Goal: Transaction & Acquisition: Purchase product/service

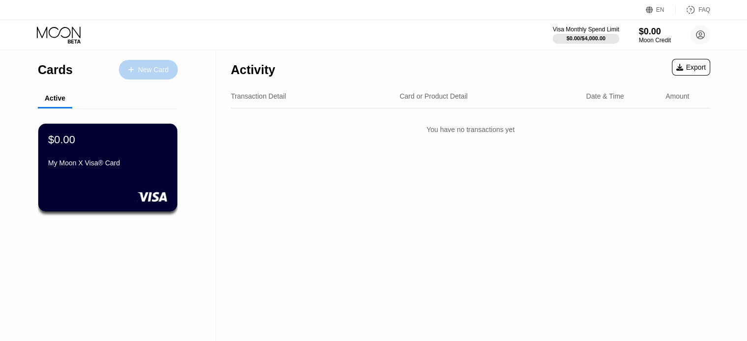
click at [151, 72] on div "New Card" at bounding box center [153, 70] width 30 height 8
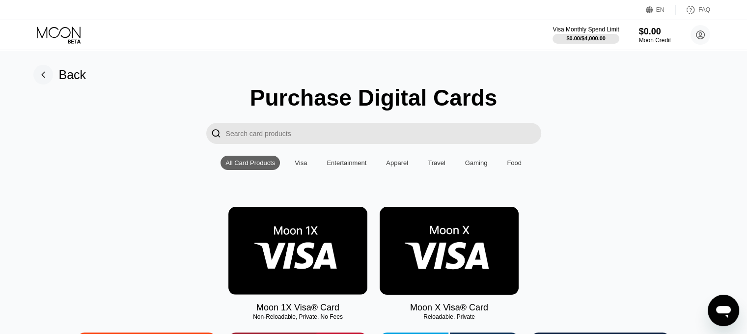
drag, startPoint x: 746, startPoint y: 28, endPoint x: 754, endPoint y: 31, distance: 9.2
click at [747, 31] on html "EN Language Select an item Save FAQ Visa Monthly Spend Limit $0.00 / $4,000.00 …" at bounding box center [373, 167] width 747 height 334
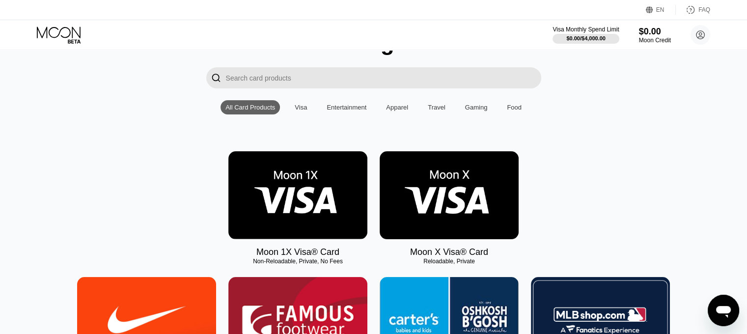
scroll to position [134, 0]
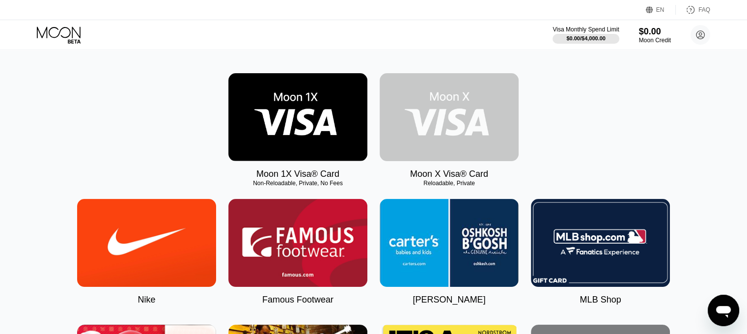
click at [443, 125] on img at bounding box center [449, 117] width 139 height 88
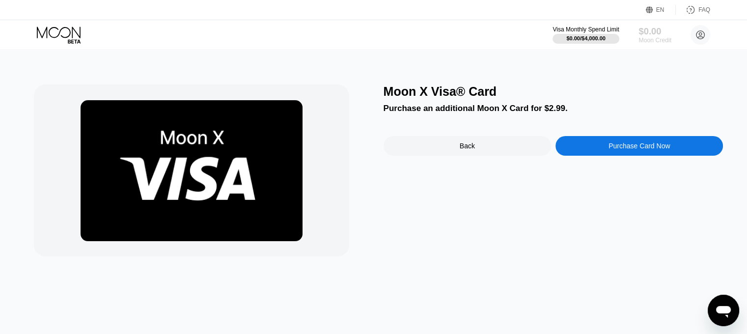
click at [646, 33] on div "$0.00" at bounding box center [655, 31] width 33 height 10
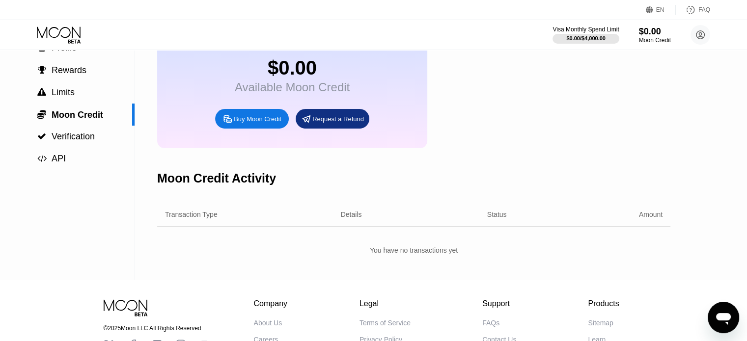
scroll to position [18, 0]
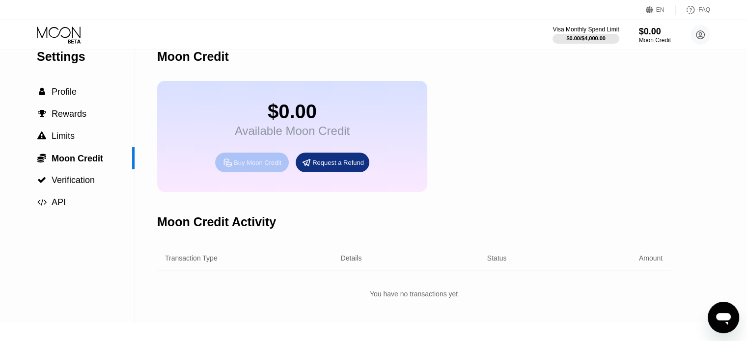
click at [230, 168] on icon at bounding box center [228, 163] width 10 height 10
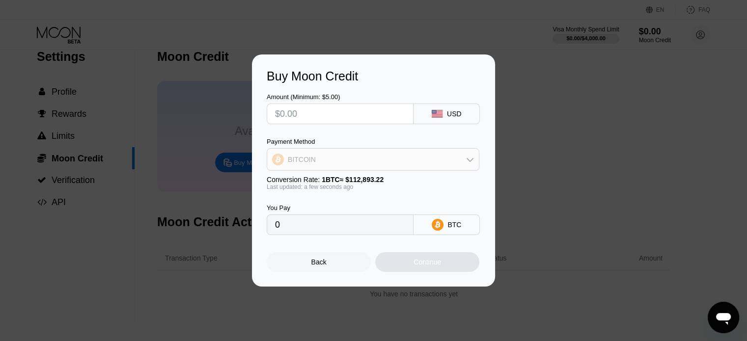
click at [327, 161] on div "BITCOIN" at bounding box center [373, 160] width 212 height 20
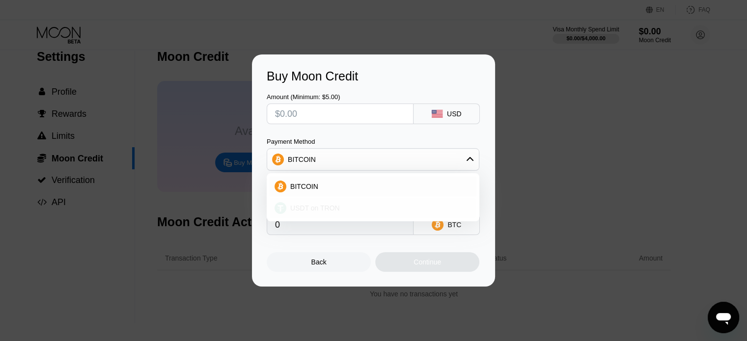
click at [317, 208] on span "USDT on TRON" at bounding box center [315, 208] width 50 height 8
type input "0.00"
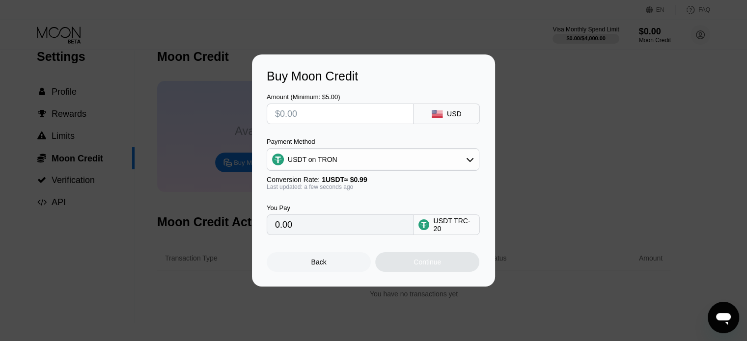
click at [321, 229] on input "0.00" at bounding box center [340, 225] width 130 height 20
click at [281, 218] on div "You Pay 0.00" at bounding box center [340, 219] width 147 height 31
click at [290, 229] on input "0.00" at bounding box center [340, 225] width 130 height 20
click at [308, 117] on input "text" at bounding box center [340, 114] width 130 height 20
type input "$2"
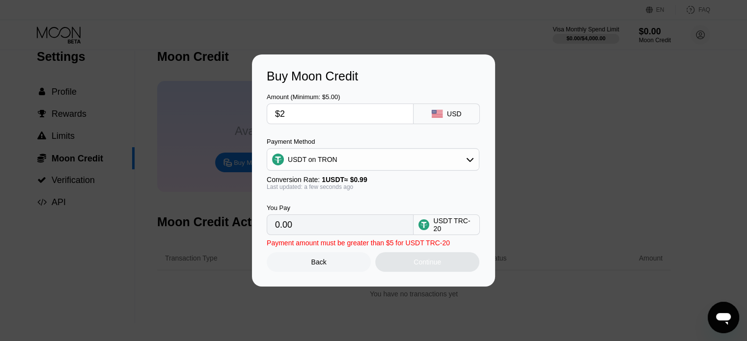
type input "2.02"
type input "$25"
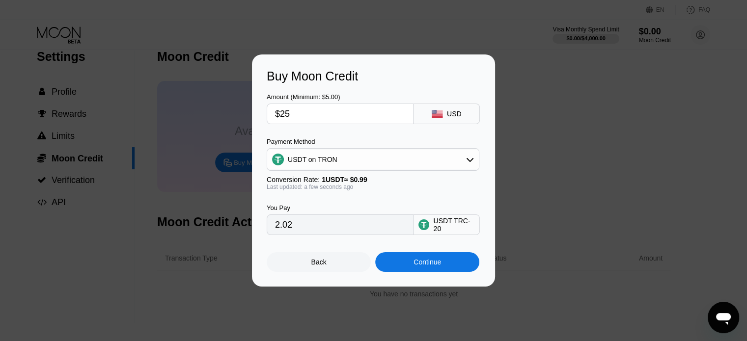
type input "25.25"
type input "$25"
click at [413, 267] on div "Continue" at bounding box center [427, 263] width 104 height 20
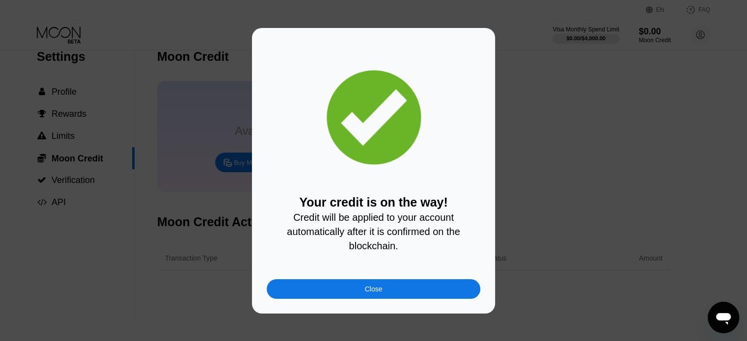
click at [397, 290] on div "Close" at bounding box center [374, 290] width 214 height 20
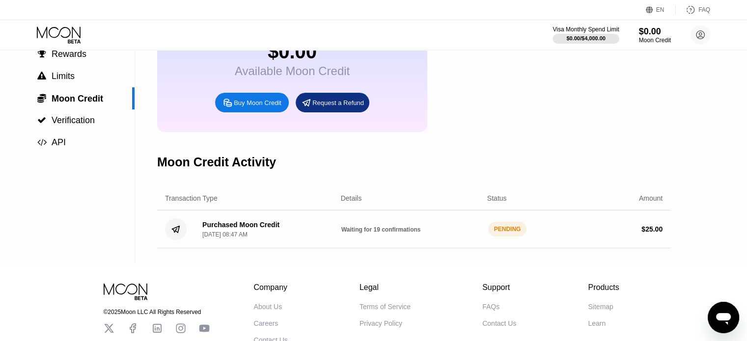
scroll to position [80, 0]
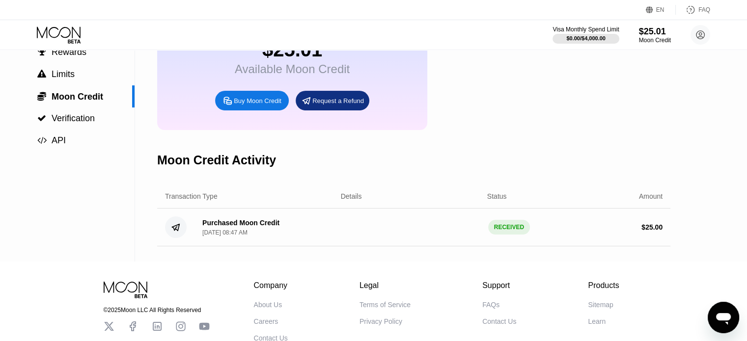
click at [63, 27] on icon at bounding box center [60, 35] width 46 height 17
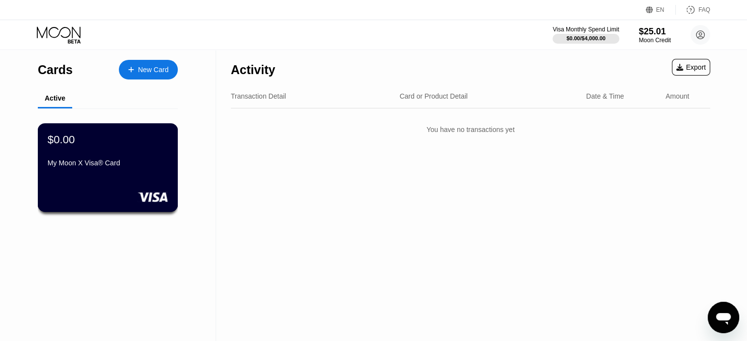
click at [121, 167] on div "My Moon X Visa® Card" at bounding box center [108, 163] width 120 height 8
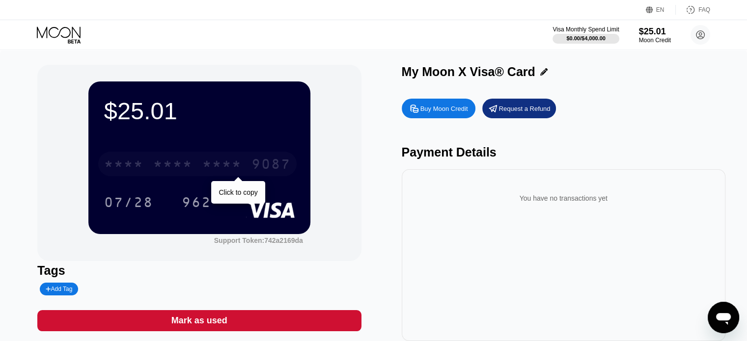
click at [186, 169] on div "* * * *" at bounding box center [172, 166] width 39 height 16
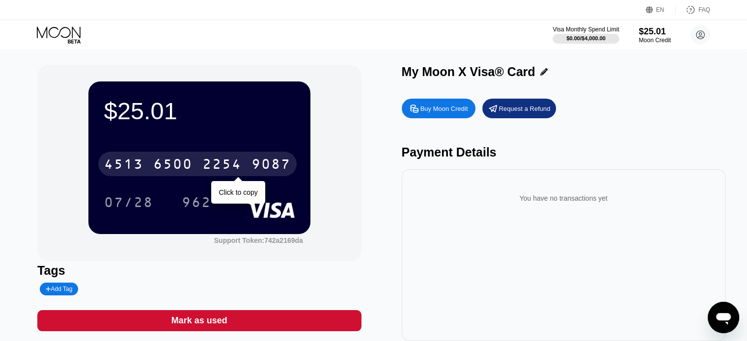
click at [253, 169] on div "9087" at bounding box center [271, 166] width 39 height 16
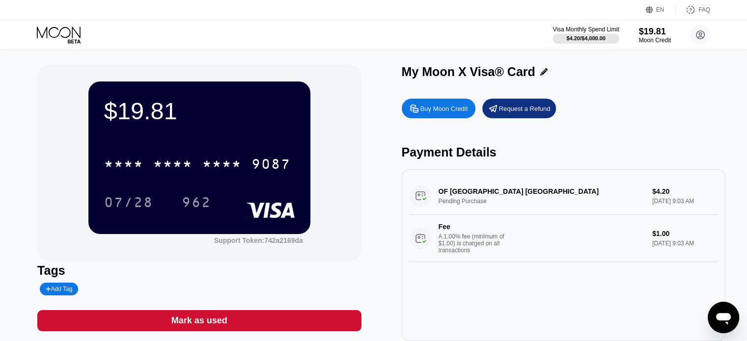
click at [48, 27] on icon at bounding box center [60, 35] width 46 height 17
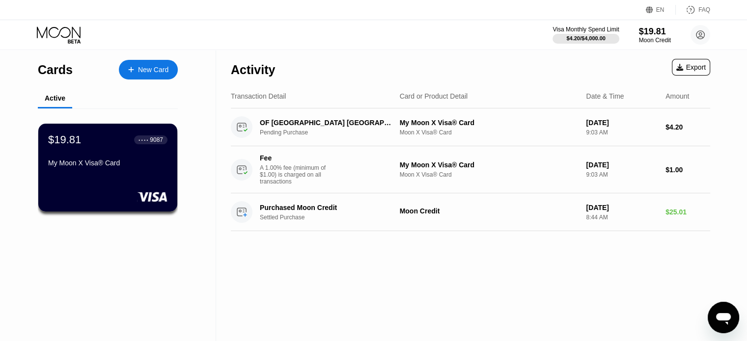
click at [68, 38] on icon at bounding box center [60, 35] width 46 height 17
click at [149, 70] on div "New Card" at bounding box center [153, 70] width 30 height 8
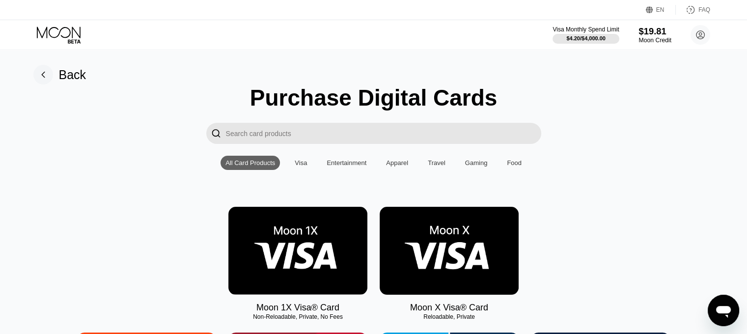
click at [649, 32] on div "$19.81" at bounding box center [655, 31] width 33 height 10
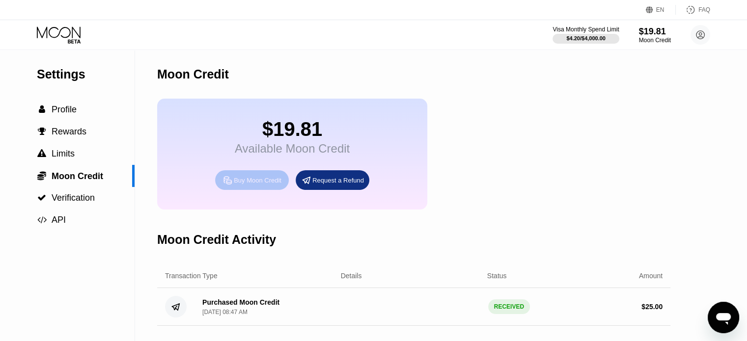
click at [273, 182] on div "Buy Moon Credit" at bounding box center [252, 180] width 74 height 20
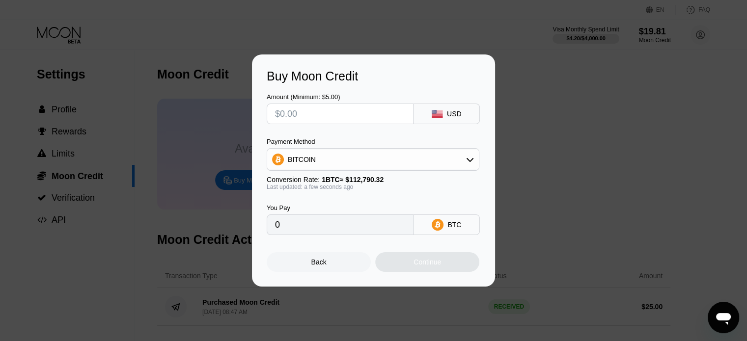
click at [312, 112] on input "text" at bounding box center [340, 114] width 130 height 20
type input "$5"
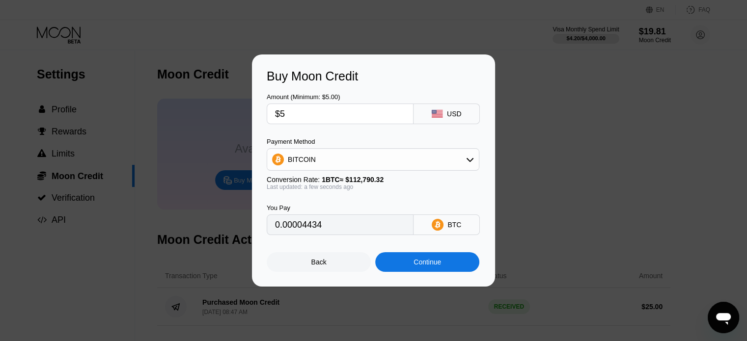
type input "0.00004434"
type input "$5"
click at [369, 169] on div "BITCOIN" at bounding box center [373, 160] width 212 height 20
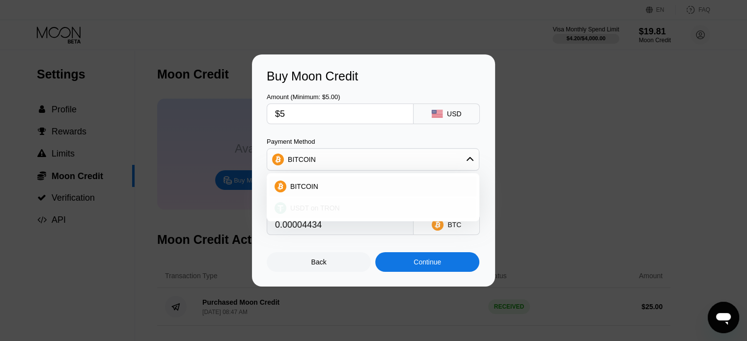
click at [367, 208] on div "USDT on TRON" at bounding box center [378, 208] width 185 height 8
type input "5.05"
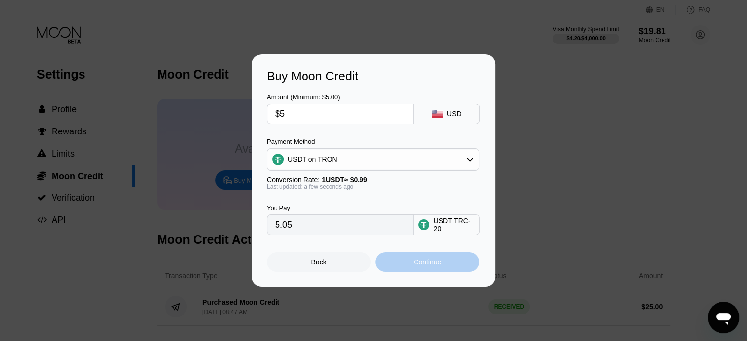
click at [417, 263] on div "Continue" at bounding box center [428, 262] width 28 height 8
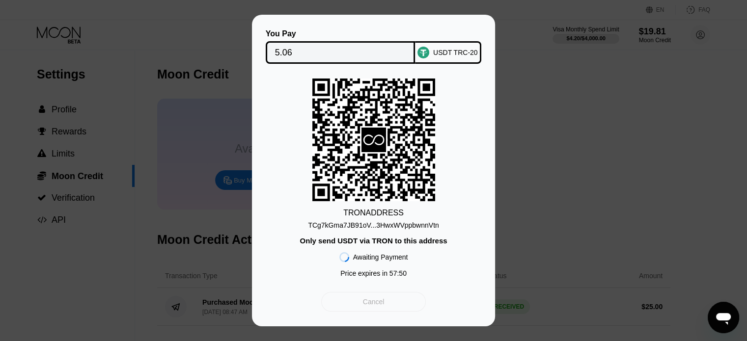
drag, startPoint x: 376, startPoint y: 302, endPoint x: 338, endPoint y: 174, distance: 133.2
click at [338, 174] on div "You Pay 5.06 USDT TRC-20 TRON ADDRESS TCg7kGma7JB91oV...3HwxWVppbwnnVtn Only se…" at bounding box center [374, 170] width 214 height 282
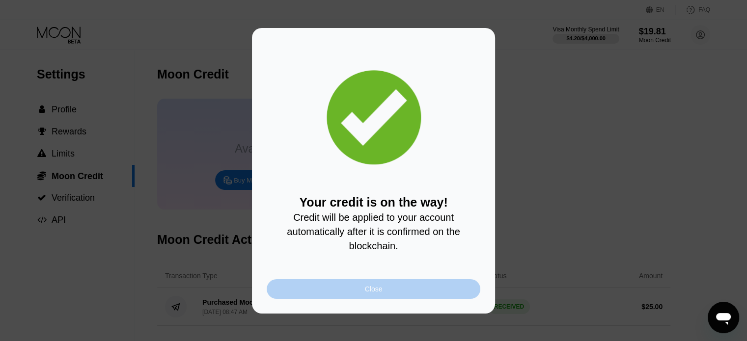
click at [311, 289] on div "Close" at bounding box center [374, 290] width 214 height 20
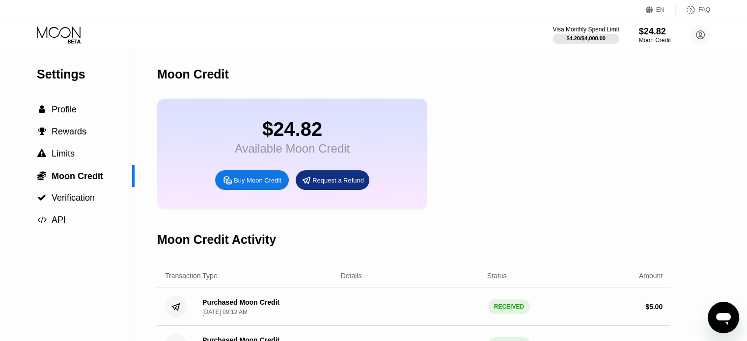
click at [53, 27] on icon at bounding box center [60, 35] width 46 height 17
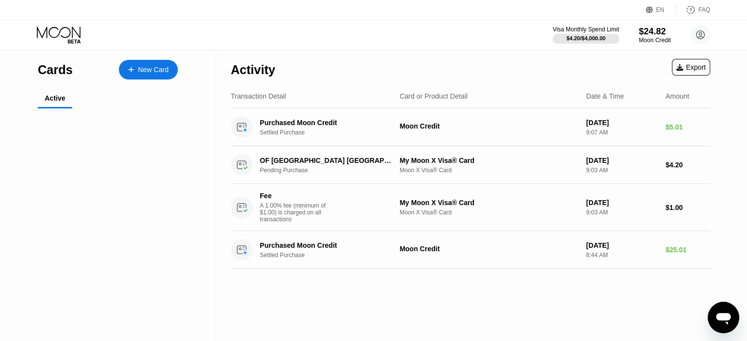
click at [57, 34] on icon at bounding box center [60, 35] width 46 height 17
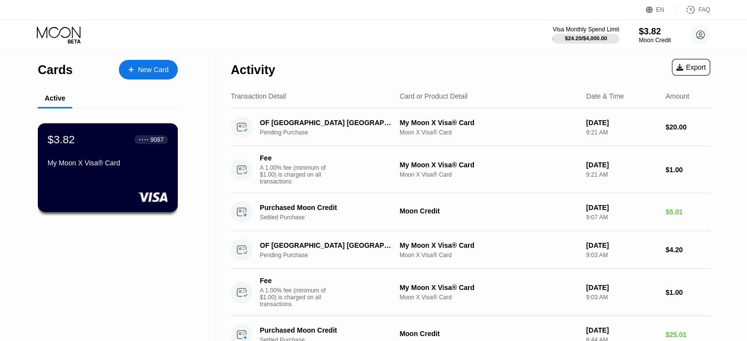
click at [35, 178] on div "Cards New Card Active $3.82 ● ● ● ● 9087 My Moon X Visa® Card" at bounding box center [108, 202] width 216 height 304
click at [652, 41] on div "Moon Credit" at bounding box center [655, 40] width 33 height 7
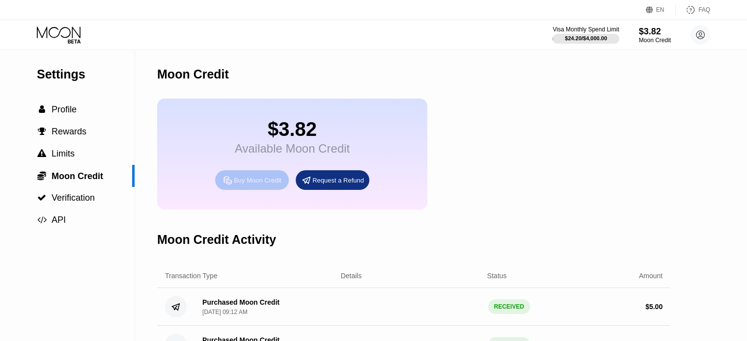
click at [242, 185] on div "Buy Moon Credit" at bounding box center [258, 180] width 48 height 8
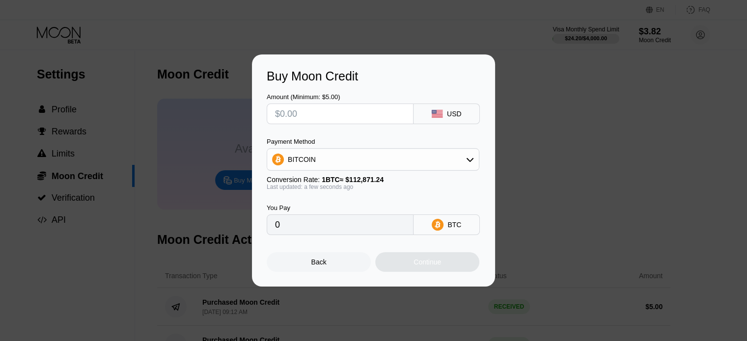
click at [346, 159] on div "BITCOIN" at bounding box center [373, 160] width 212 height 20
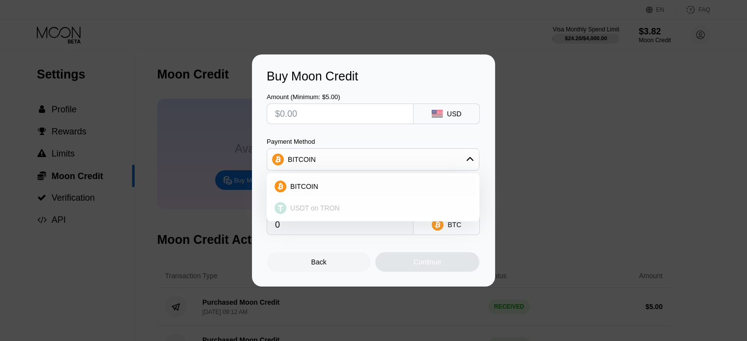
click at [339, 205] on div "USDT on TRON" at bounding box center [378, 208] width 185 height 8
type input "0.00"
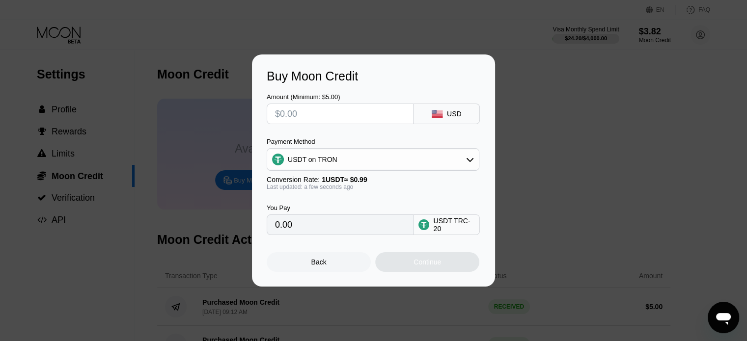
click at [285, 119] on input "text" at bounding box center [340, 114] width 130 height 20
type input "$4"
type input "4.04"
type input "$45"
type input "45.45"
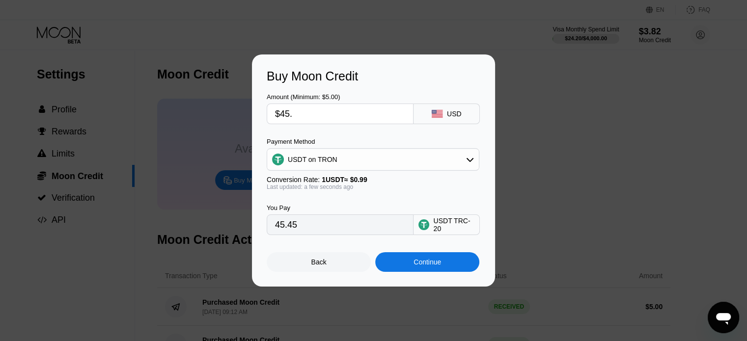
type input "$45.4"
type input "45.86"
type input "$45.45"
type input "45.91"
type input "$45.4"
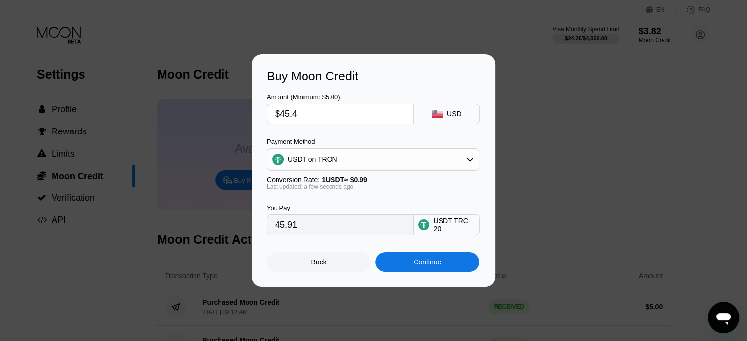
type input "45.86"
type input "$45.44"
type input "45.90"
type input "$45.4"
type input "45.86"
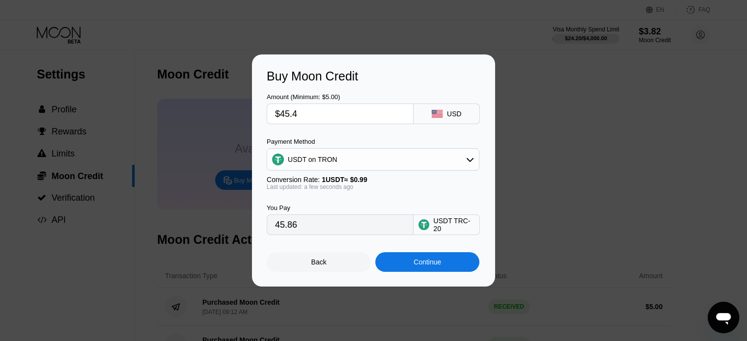
type input "$45.43"
type input "45.89"
type input "$45.43"
click at [408, 268] on div "Continue" at bounding box center [427, 263] width 104 height 20
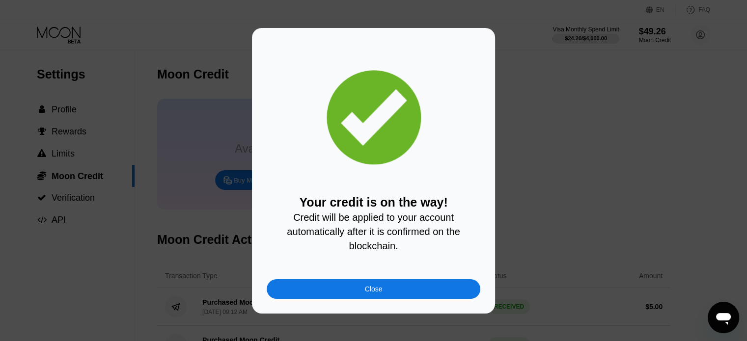
click at [381, 308] on div "Your credit is on the way! Credit will be applied to your account automatically…" at bounding box center [373, 171] width 243 height 286
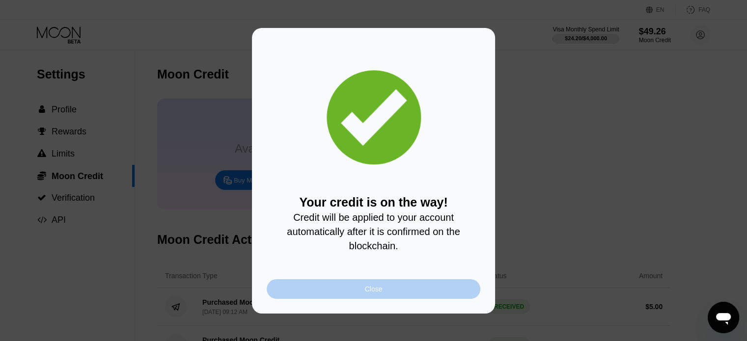
click at [370, 293] on div "Close" at bounding box center [374, 289] width 18 height 8
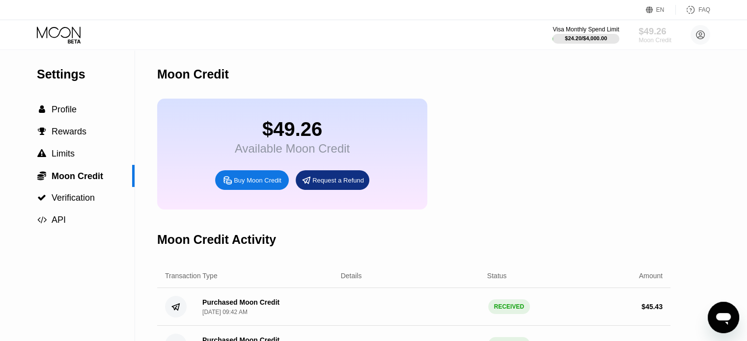
click at [656, 36] on div "$49.26" at bounding box center [655, 31] width 33 height 10
click at [67, 36] on icon at bounding box center [59, 32] width 44 height 11
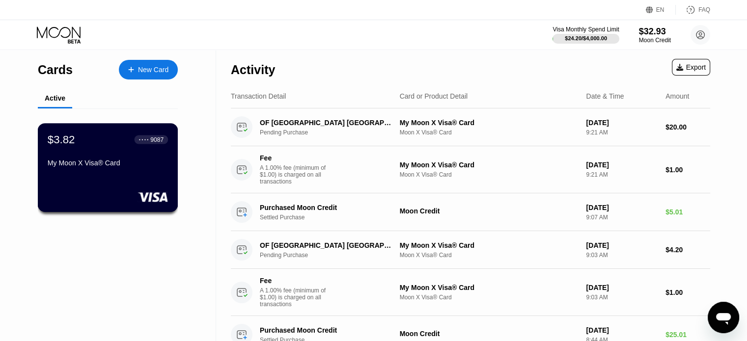
click at [154, 138] on div "9087" at bounding box center [156, 139] width 13 height 7
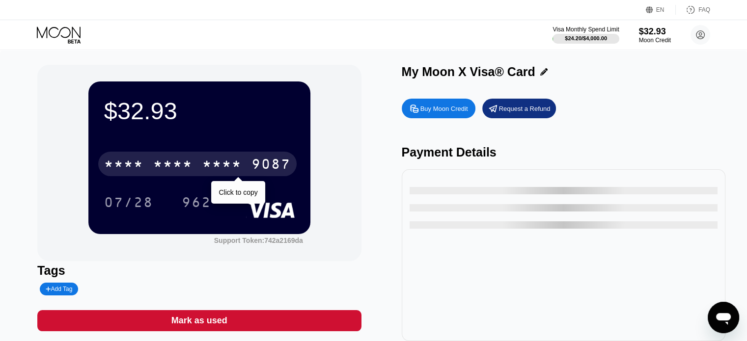
click at [243, 168] on div "* * * * * * * * * * * * 9087" at bounding box center [197, 164] width 198 height 25
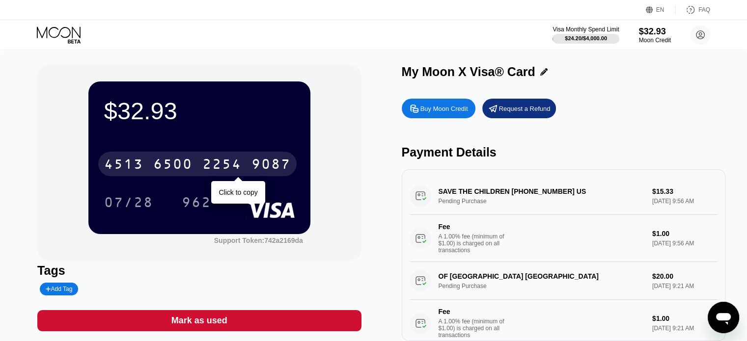
click at [234, 172] on div "2254" at bounding box center [221, 166] width 39 height 16
